Goal: Find contact information: Find contact information

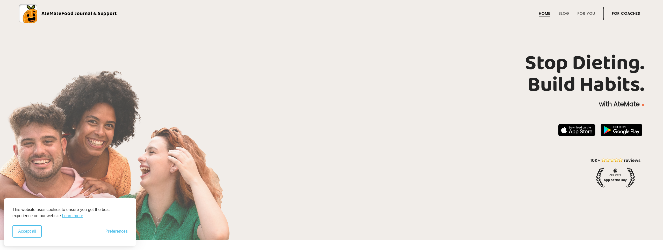
click at [20, 231] on button "Accept all" at bounding box center [26, 231] width 29 height 12
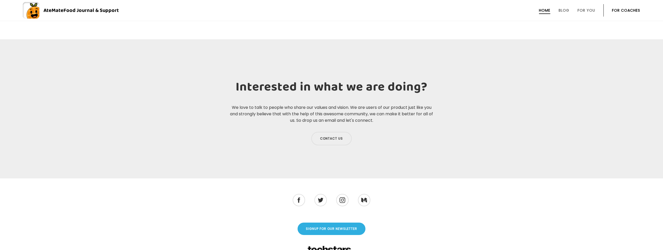
scroll to position [1977, 0]
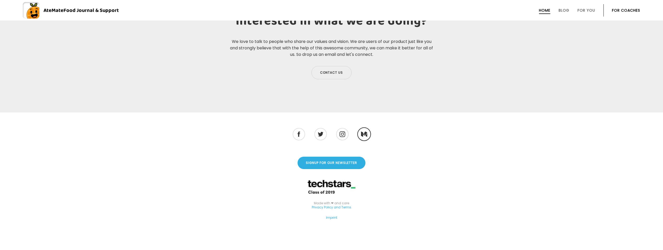
click at [363, 132] on img at bounding box center [364, 134] width 6 height 5
click at [330, 218] on link "Imprint" at bounding box center [331, 218] width 11 height 5
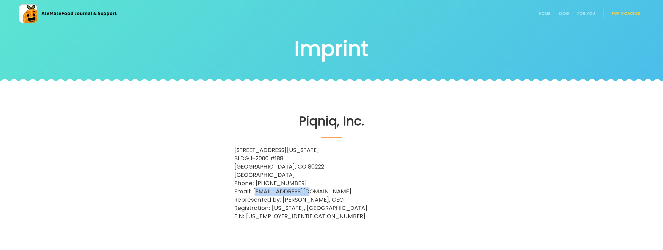
drag, startPoint x: 252, startPoint y: 185, endPoint x: 304, endPoint y: 184, distance: 52.3
click at [304, 184] on p "[STREET_ADDRESS][US_STATE] BLDG 1-2000 #188. [GEOGRAPHIC_DATA] Phone: [PHONE_NU…" at bounding box center [331, 183] width 195 height 75
copy p "[EMAIL_ADDRESS][DOMAIN_NAME]"
click at [24, 16] on rect at bounding box center [28, 13] width 19 height 19
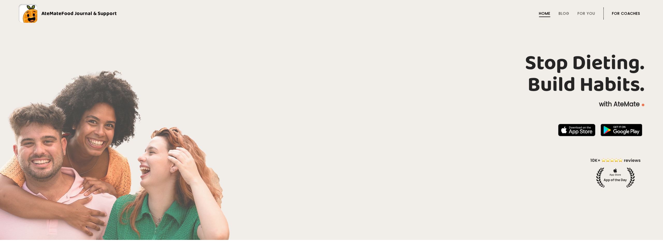
click at [33, 19] on rect at bounding box center [28, 13] width 19 height 19
